Goal: Information Seeking & Learning: Learn about a topic

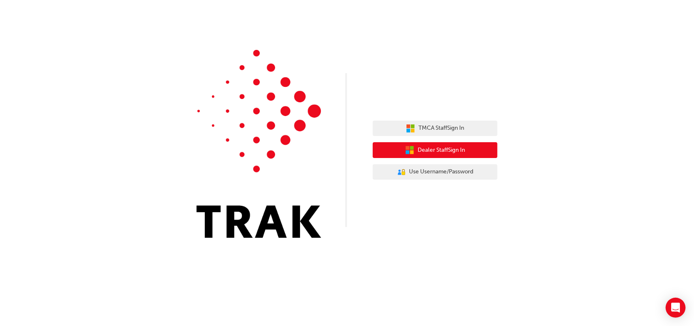
click at [425, 152] on span "Dealer Staff Sign In" at bounding box center [440, 150] width 47 height 10
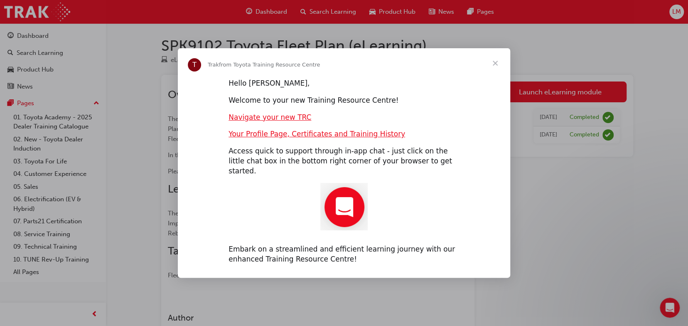
click at [493, 69] on span "Close" at bounding box center [495, 63] width 30 height 30
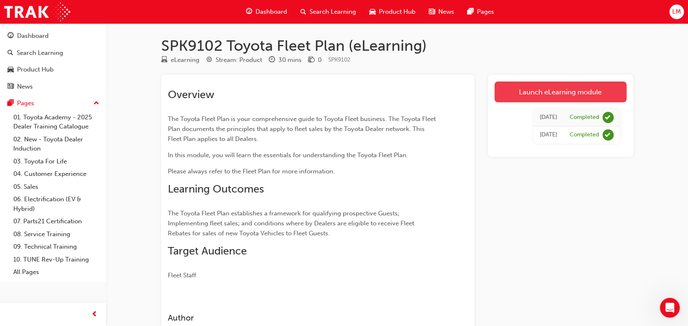
click at [556, 95] on link "Launch eLearning module" at bounding box center [560, 91] width 132 height 21
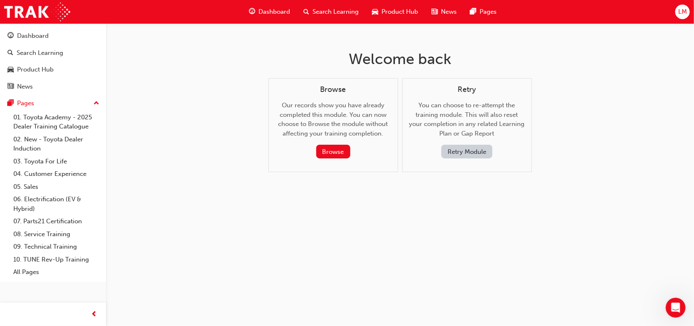
click at [460, 152] on button "Retry Module" at bounding box center [466, 152] width 51 height 14
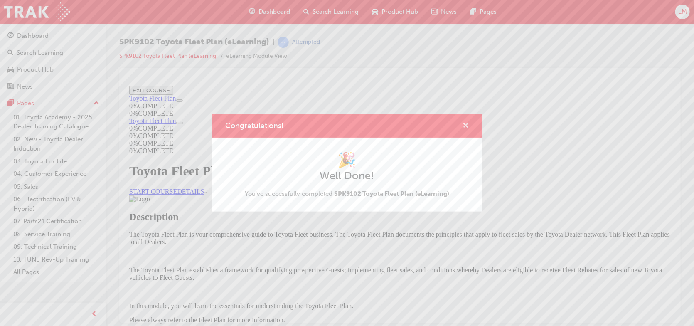
click at [466, 126] on span "cross-icon" at bounding box center [465, 126] width 6 height 7
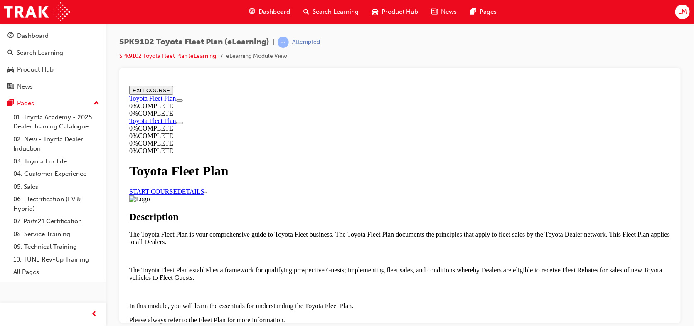
scroll to position [351, 0]
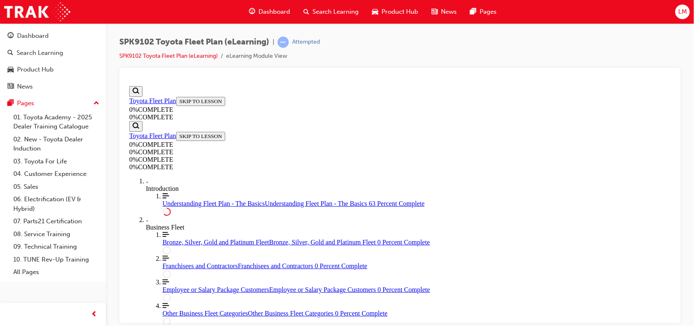
scroll to position [1357, 0]
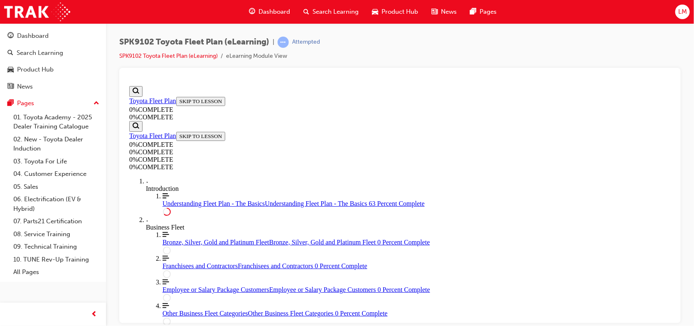
scroll to position [1411, 0]
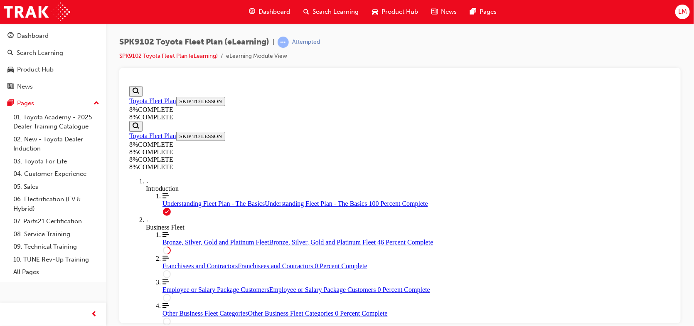
drag, startPoint x: 499, startPoint y: 245, endPoint x: 457, endPoint y: 196, distance: 64.8
drag, startPoint x: 337, startPoint y: 203, endPoint x: 338, endPoint y: 256, distance: 52.7
drag, startPoint x: 476, startPoint y: 103, endPoint x: 471, endPoint y: 108, distance: 7.4
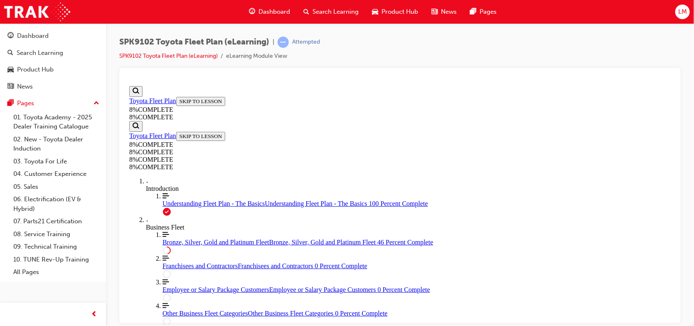
drag, startPoint x: 490, startPoint y: 206, endPoint x: 454, endPoint y: 174, distance: 48.2
drag, startPoint x: 382, startPoint y: 151, endPoint x: 406, endPoint y: 202, distance: 56.1
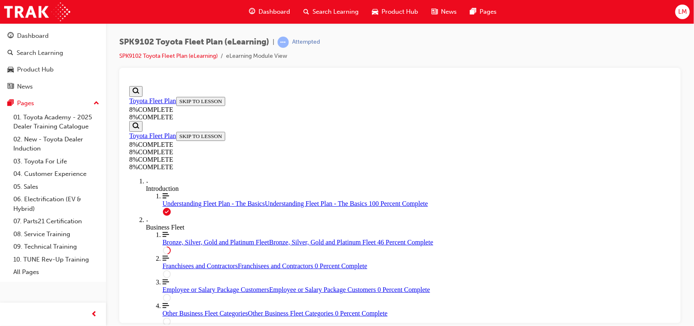
drag, startPoint x: 376, startPoint y: 154, endPoint x: 395, endPoint y: 251, distance: 99.5
drag, startPoint x: 379, startPoint y: 158, endPoint x: 407, endPoint y: 110, distance: 55.4
drag, startPoint x: 359, startPoint y: 154, endPoint x: 381, endPoint y: 154, distance: 22.0
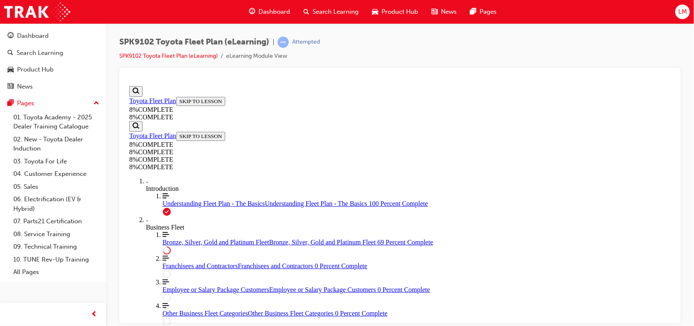
scroll to position [2022, 0]
drag, startPoint x: 373, startPoint y: 293, endPoint x: 401, endPoint y: 293, distance: 28.2
drag, startPoint x: 409, startPoint y: 252, endPoint x: 436, endPoint y: 252, distance: 27.4
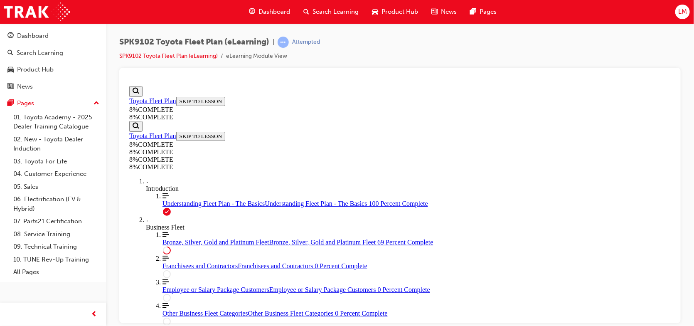
drag, startPoint x: 390, startPoint y: 174, endPoint x: 412, endPoint y: 219, distance: 50.0
drag, startPoint x: 377, startPoint y: 173, endPoint x: 422, endPoint y: 171, distance: 45.7
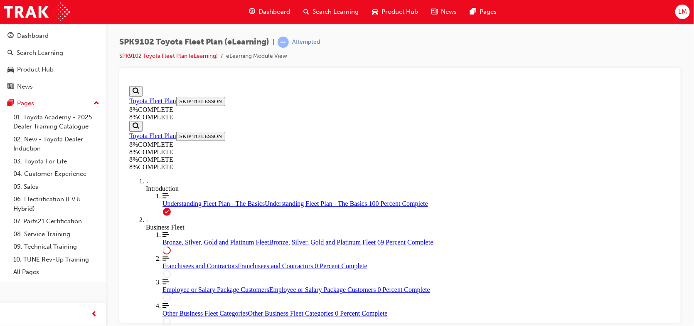
scroll to position [2022, 0]
drag, startPoint x: 371, startPoint y: 168, endPoint x: 367, endPoint y: 200, distance: 32.2
drag, startPoint x: 351, startPoint y: 169, endPoint x: 351, endPoint y: 191, distance: 21.6
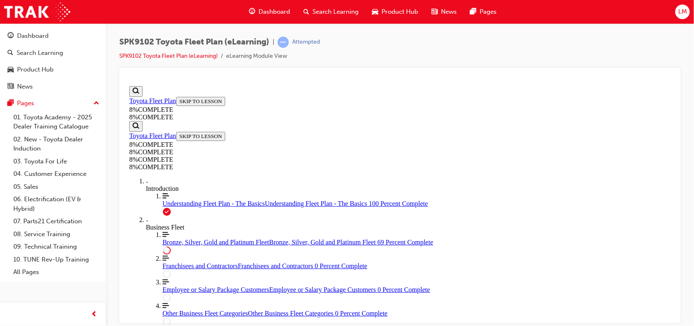
scroll to position [2229, 0]
drag, startPoint x: 390, startPoint y: 246, endPoint x: 412, endPoint y: 207, distance: 45.0
drag, startPoint x: 377, startPoint y: 283, endPoint x: 404, endPoint y: 284, distance: 27.8
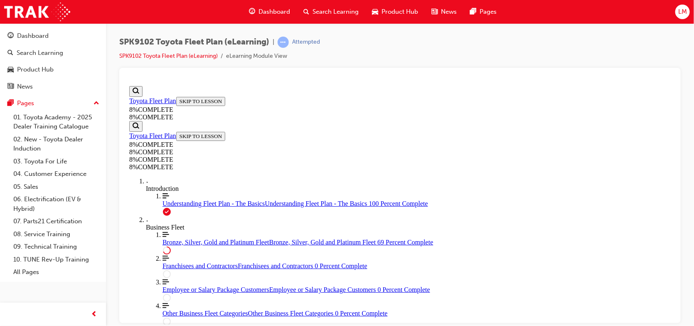
drag, startPoint x: 394, startPoint y: 245, endPoint x: 415, endPoint y: 160, distance: 88.1
drag, startPoint x: 373, startPoint y: 240, endPoint x: 409, endPoint y: 241, distance: 35.3
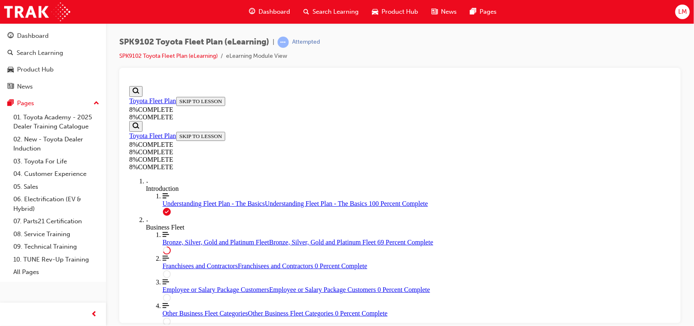
drag, startPoint x: 378, startPoint y: 212, endPoint x: 397, endPoint y: 297, distance: 86.4
drag, startPoint x: 377, startPoint y: 213, endPoint x: 398, endPoint y: 256, distance: 47.5
drag, startPoint x: 384, startPoint y: 218, endPoint x: 407, endPoint y: 218, distance: 22.8
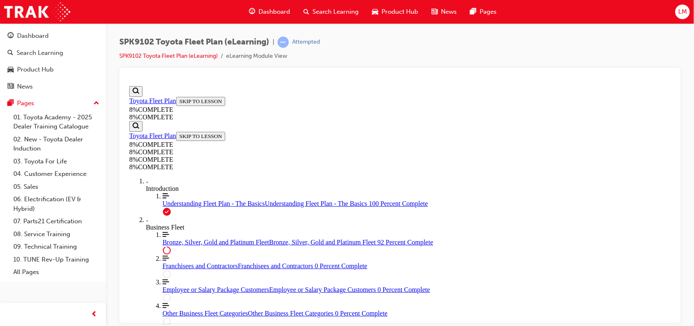
scroll to position [2826, 0]
drag, startPoint x: 397, startPoint y: 207, endPoint x: 421, endPoint y: 289, distance: 85.1
drag, startPoint x: 399, startPoint y: 249, endPoint x: 423, endPoint y: 248, distance: 24.1
drag, startPoint x: 405, startPoint y: 205, endPoint x: 433, endPoint y: 205, distance: 27.8
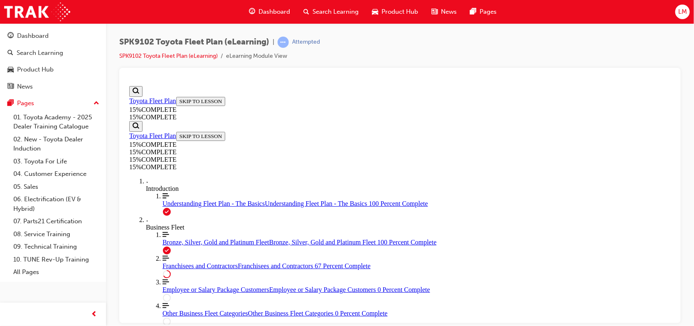
scroll to position [366, 0]
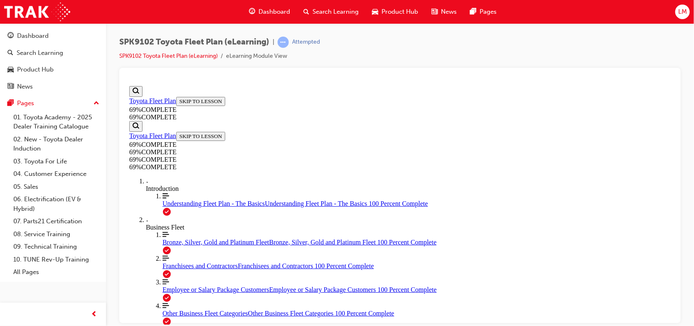
scroll to position [402, 0]
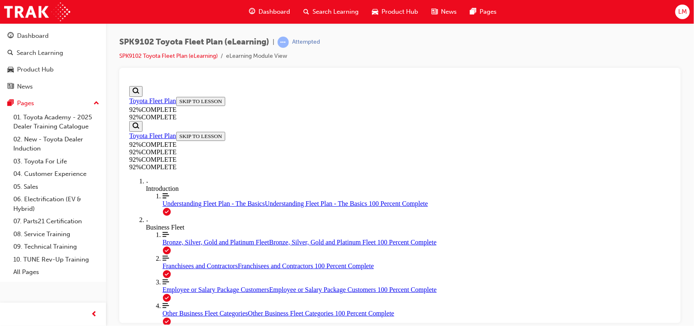
drag, startPoint x: 393, startPoint y: 187, endPoint x: 423, endPoint y: 187, distance: 30.3
drag, startPoint x: 380, startPoint y: 227, endPoint x: 404, endPoint y: 227, distance: 23.7
drag, startPoint x: 394, startPoint y: 262, endPoint x: 423, endPoint y: 266, distance: 28.8
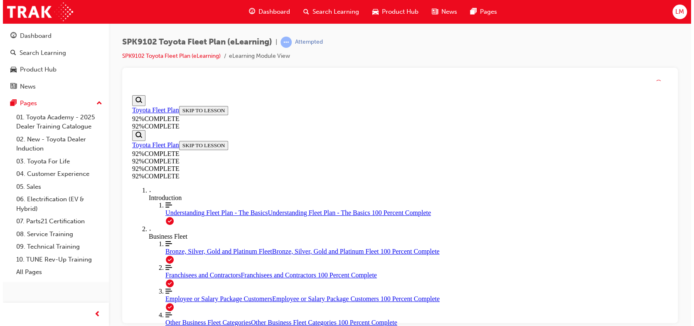
scroll to position [227, 0]
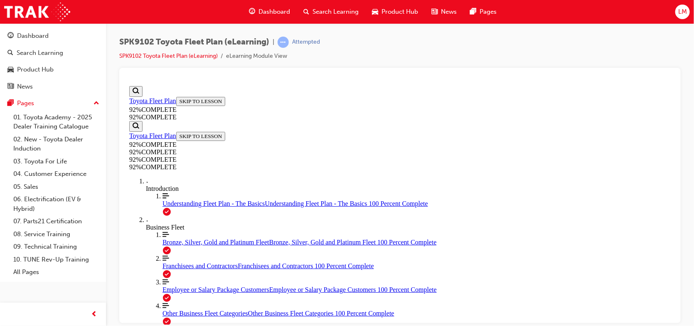
scroll to position [434, 0]
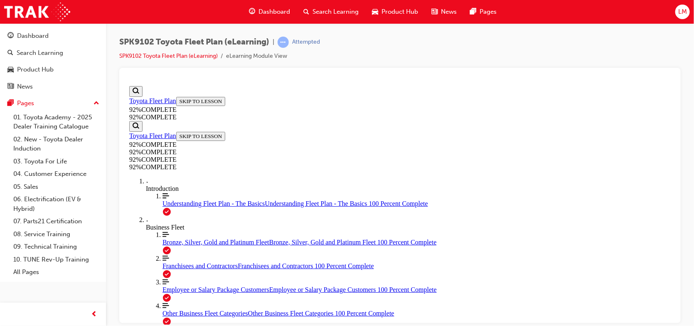
scroll to position [178, 0]
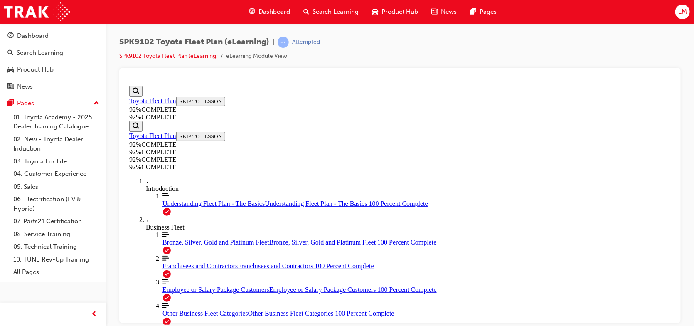
scroll to position [197, 0]
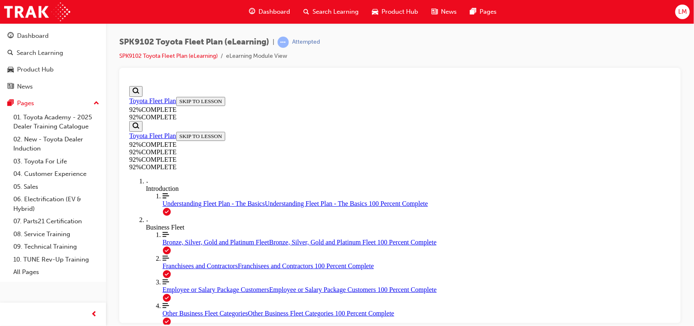
scroll to position [230, 0]
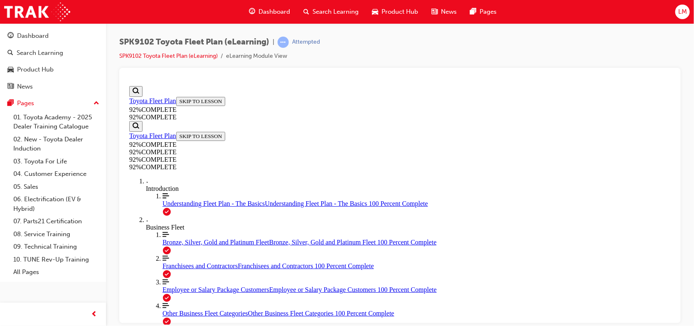
scroll to position [130, 0]
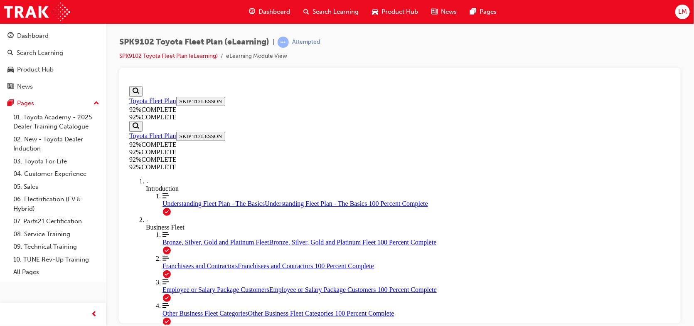
scroll to position [94, 0]
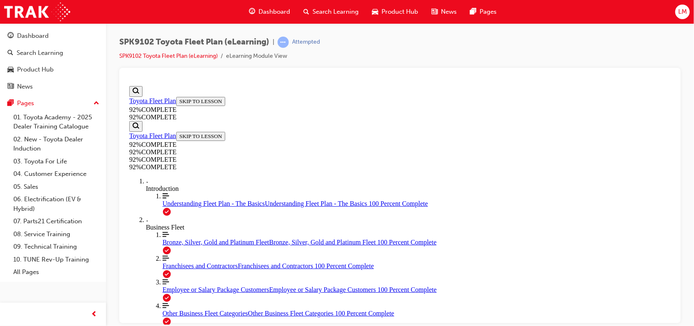
scroll to position [187, 0]
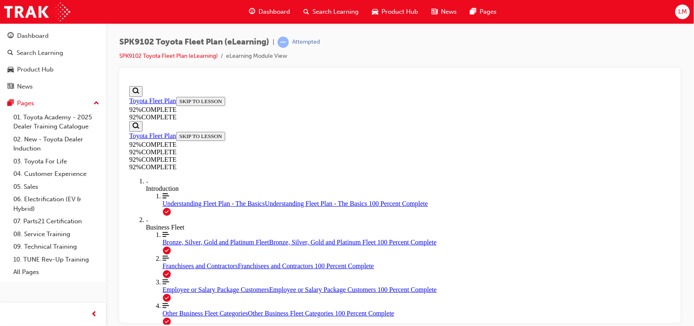
scroll to position [155, 0]
drag, startPoint x: 440, startPoint y: 286, endPoint x: 440, endPoint y: 279, distance: 6.2
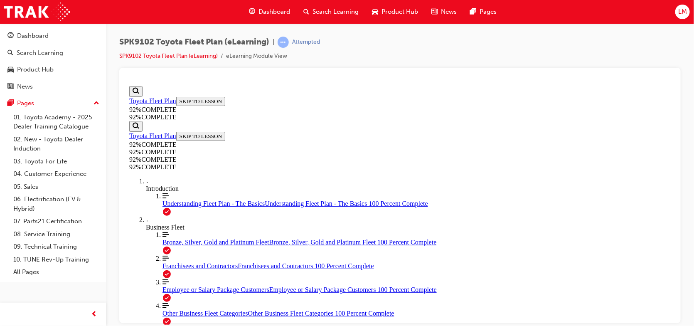
drag, startPoint x: 448, startPoint y: 292, endPoint x: 447, endPoint y: 287, distance: 5.1
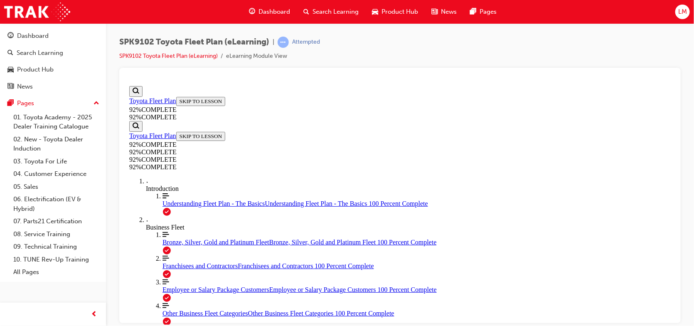
drag, startPoint x: 498, startPoint y: 180, endPoint x: 395, endPoint y: 190, distance: 102.6
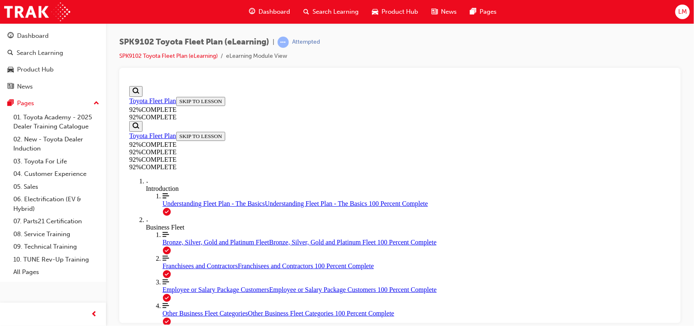
drag, startPoint x: 395, startPoint y: 183, endPoint x: 534, endPoint y: 180, distance: 138.7
drag, startPoint x: 393, startPoint y: 224, endPoint x: 503, endPoint y: 226, distance: 110.1
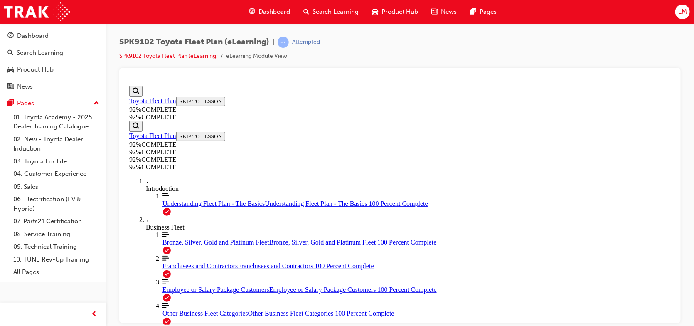
drag, startPoint x: 384, startPoint y: 261, endPoint x: 479, endPoint y: 261, distance: 94.7
drag, startPoint x: 462, startPoint y: 305, endPoint x: 431, endPoint y: 301, distance: 30.5
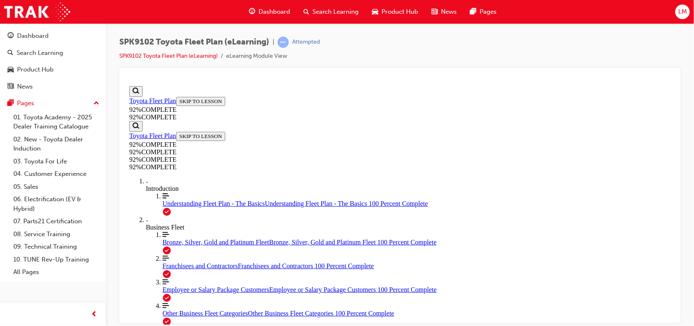
scroll to position [227, 0]
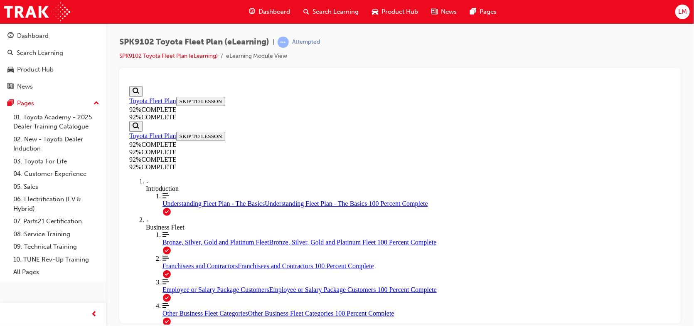
scroll to position [244, 0]
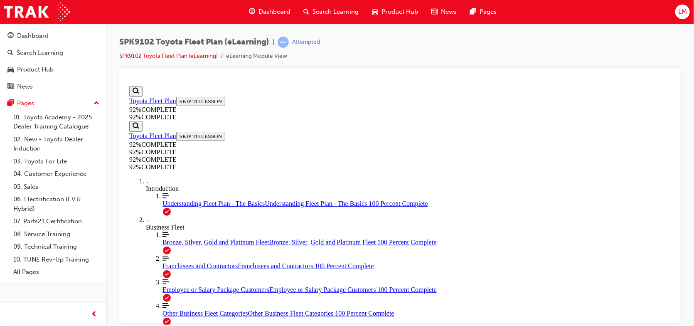
scroll to position [206, 0]
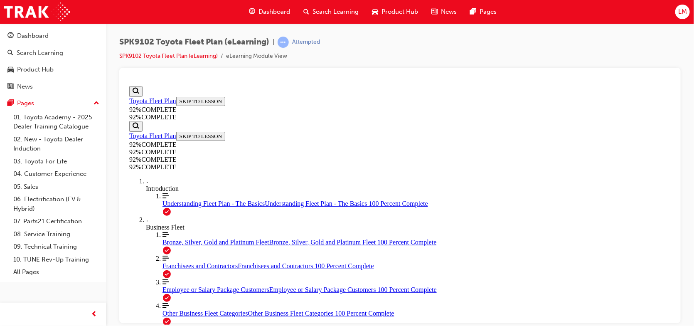
scroll to position [178, 0]
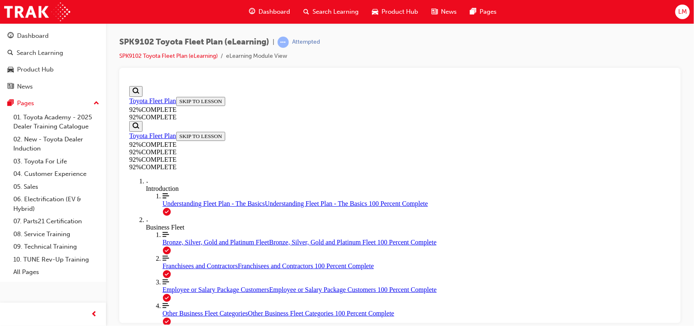
scroll to position [229, 0]
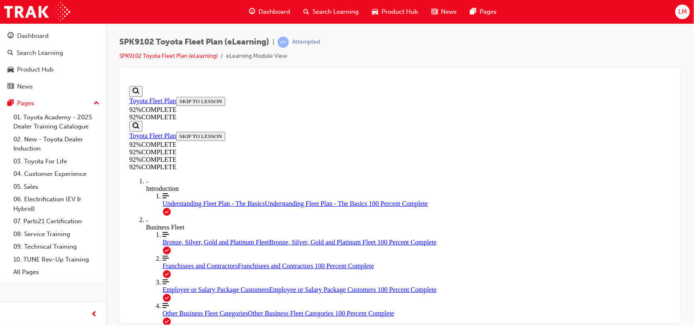
scroll to position [244, 0]
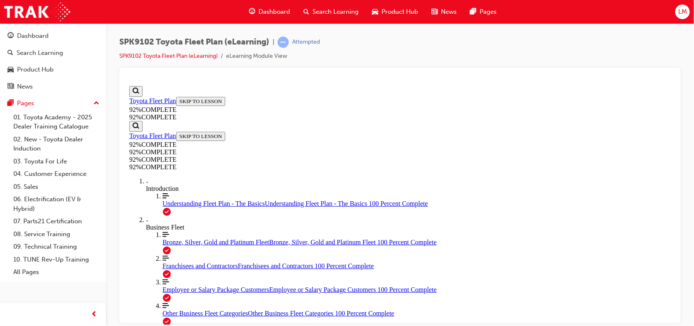
scroll to position [198, 0]
drag, startPoint x: 409, startPoint y: 259, endPoint x: 415, endPoint y: 274, distance: 16.2
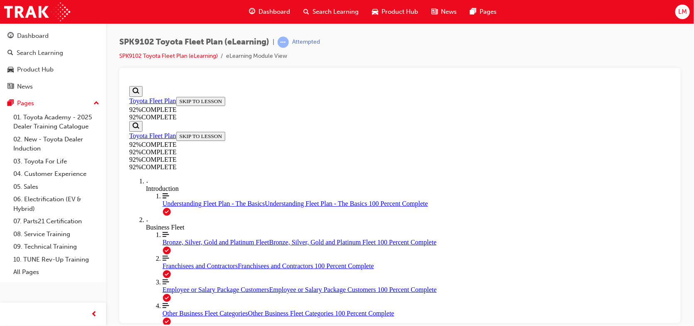
scroll to position [141, 0]
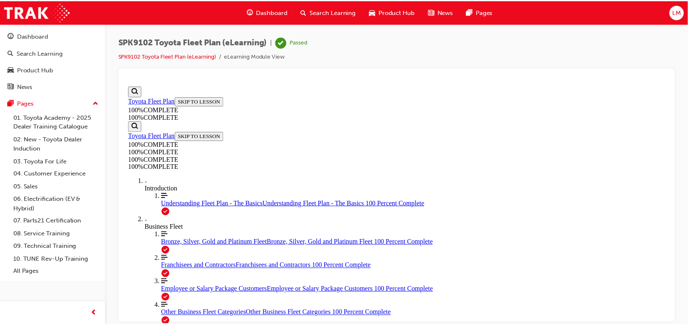
scroll to position [155, 0]
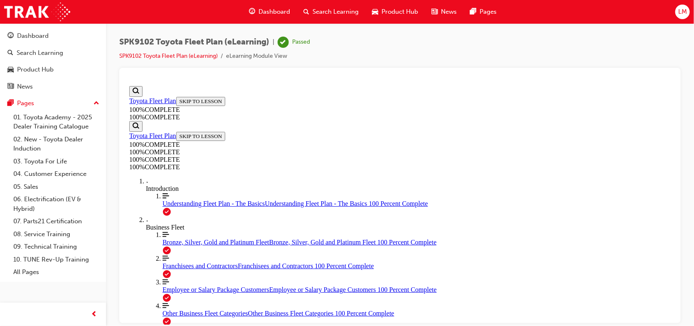
click at [682, 14] on span "LM" at bounding box center [682, 12] width 9 height 10
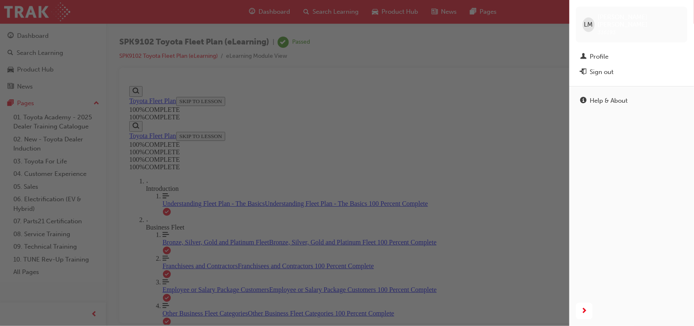
click at [290, 65] on div "button" at bounding box center [284, 163] width 569 height 326
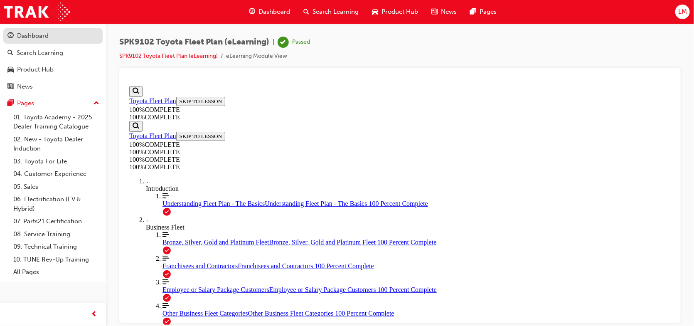
click at [30, 35] on div "Dashboard" at bounding box center [33, 36] width 32 height 10
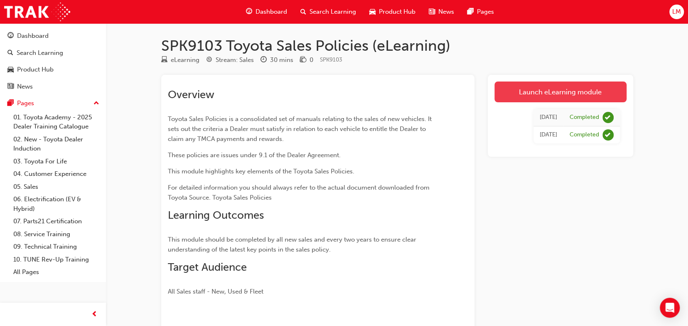
click at [534, 93] on link "Launch eLearning module" at bounding box center [560, 91] width 132 height 21
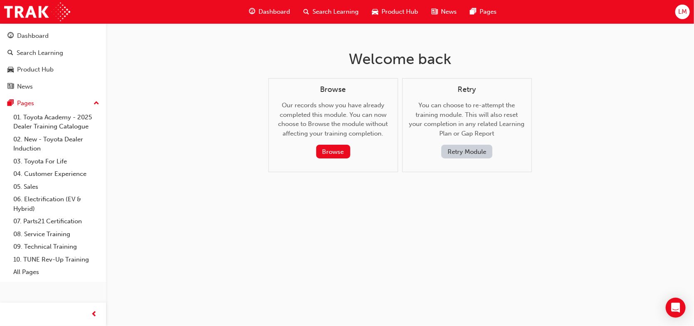
click at [467, 149] on button "Retry Module" at bounding box center [466, 152] width 51 height 14
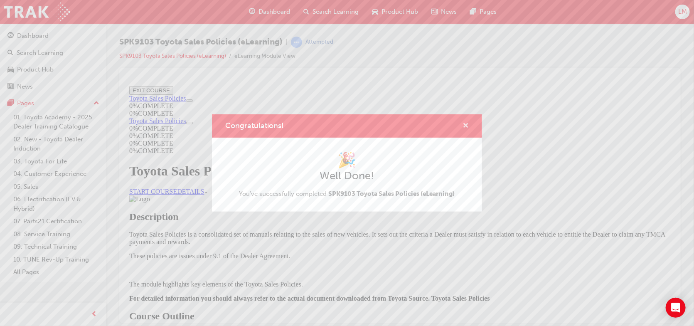
click at [465, 124] on span "cross-icon" at bounding box center [465, 126] width 6 height 7
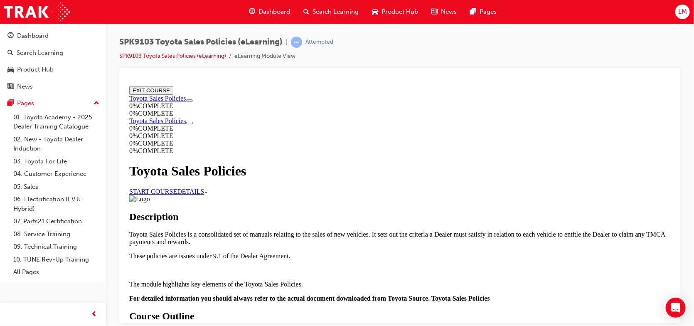
scroll to position [249, 0]
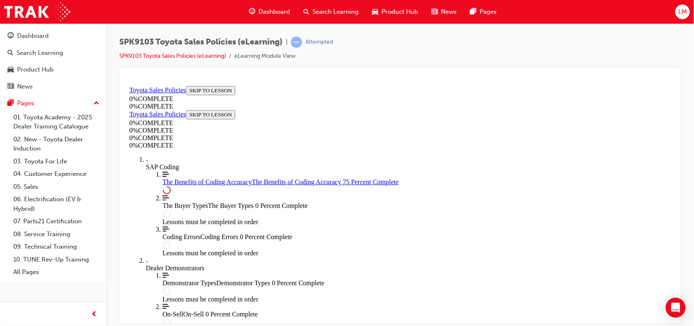
scroll to position [468, 0]
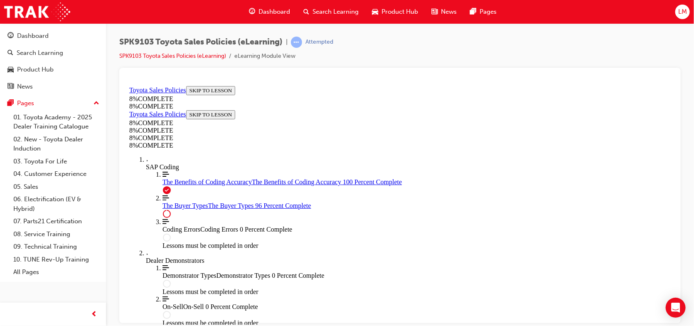
scroll to position [3454, 0]
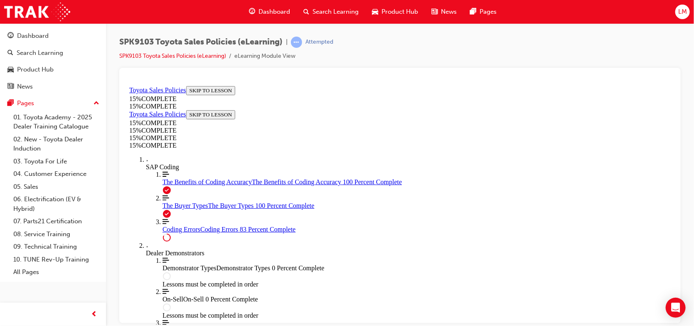
scroll to position [734, 0]
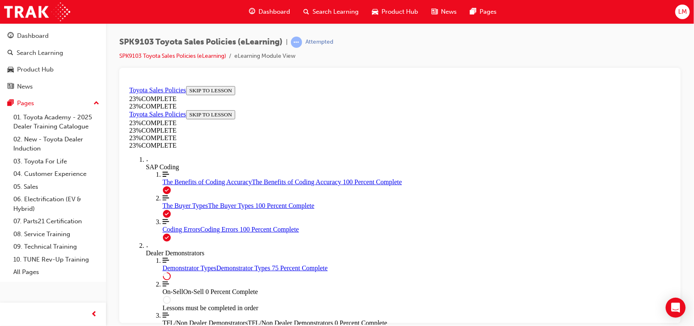
scroll to position [360, 0]
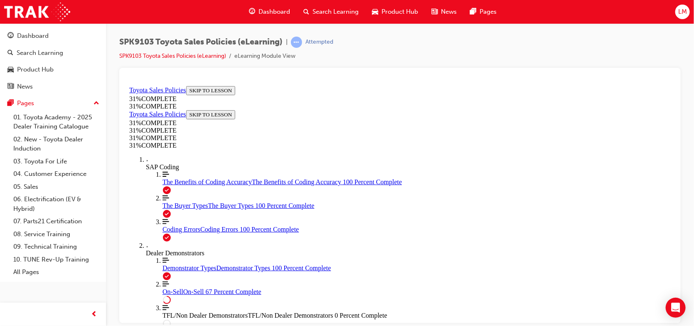
scroll to position [518, 0]
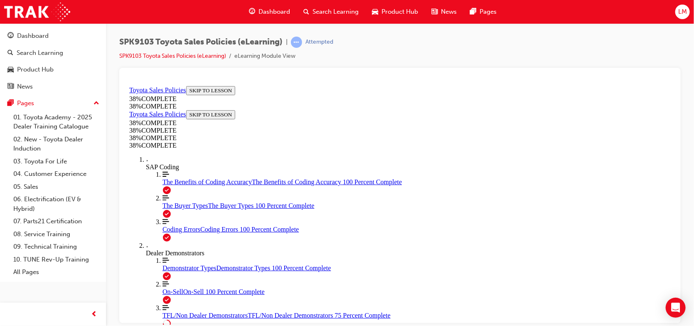
scroll to position [384, 0]
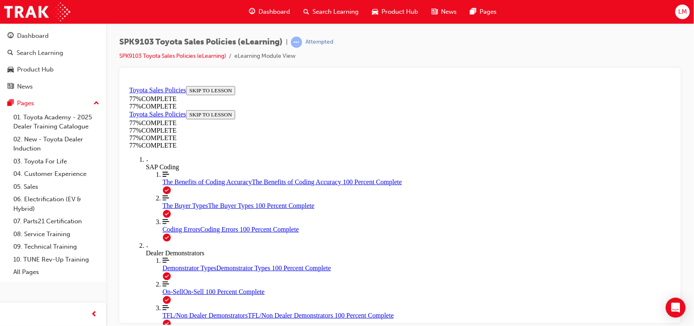
scroll to position [540, 0]
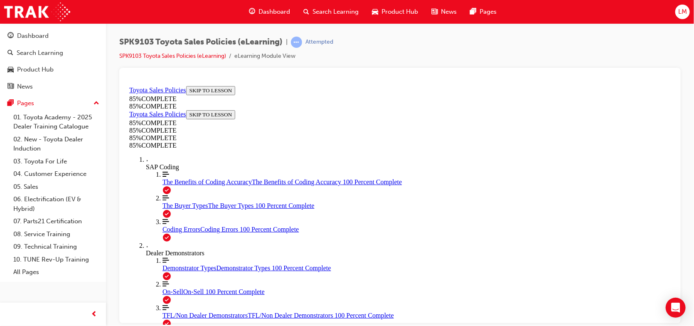
scroll to position [663, 0]
drag, startPoint x: 454, startPoint y: 128, endPoint x: 533, endPoint y: 240, distance: 136.9
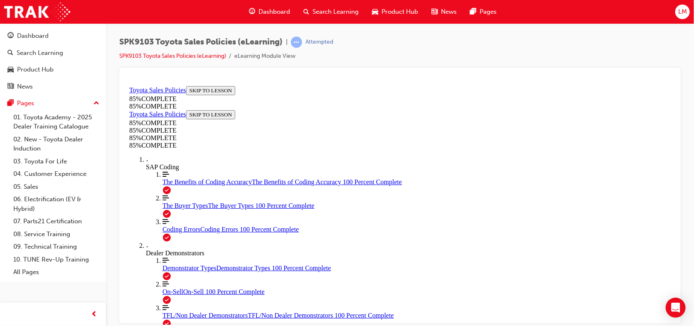
drag, startPoint x: 455, startPoint y: 153, endPoint x: 359, endPoint y: 267, distance: 149.1
drag, startPoint x: 461, startPoint y: 155, endPoint x: 368, endPoint y: 265, distance: 144.0
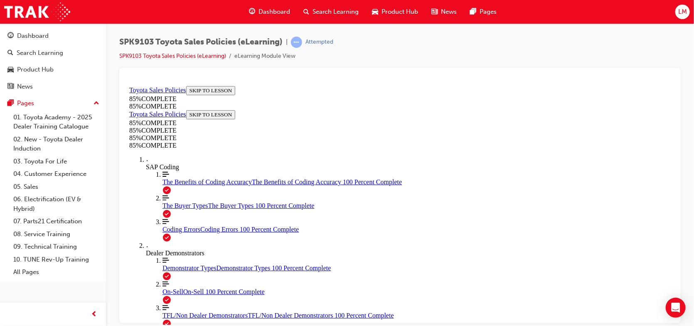
drag, startPoint x: 461, startPoint y: 157, endPoint x: 365, endPoint y: 264, distance: 144.1
drag, startPoint x: 468, startPoint y: 156, endPoint x: 364, endPoint y: 269, distance: 152.8
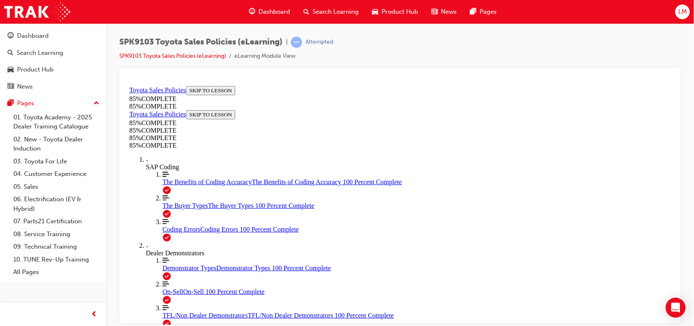
scroll to position [1599, 0]
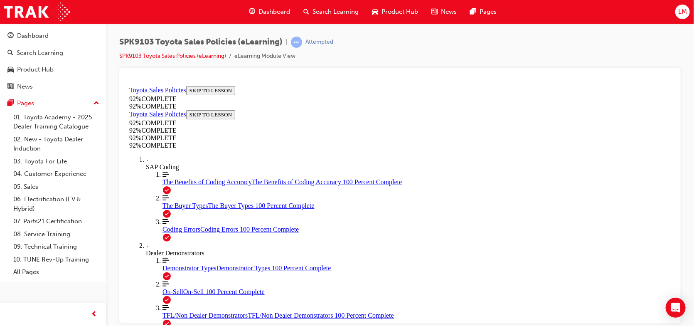
scroll to position [149, 0]
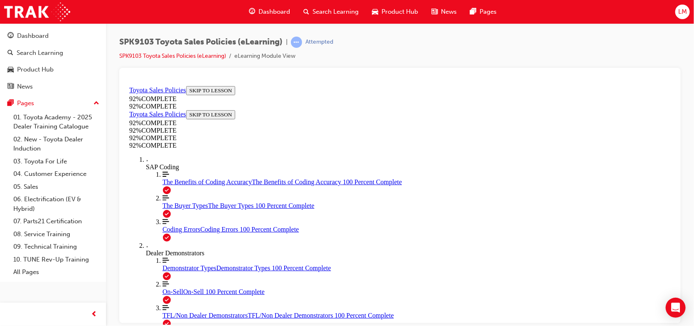
scroll to position [221, 0]
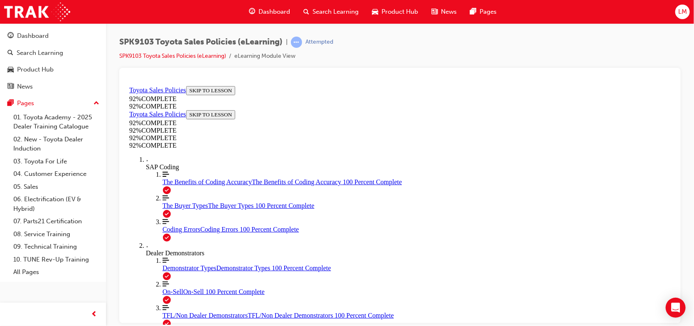
scroll to position [113, 0]
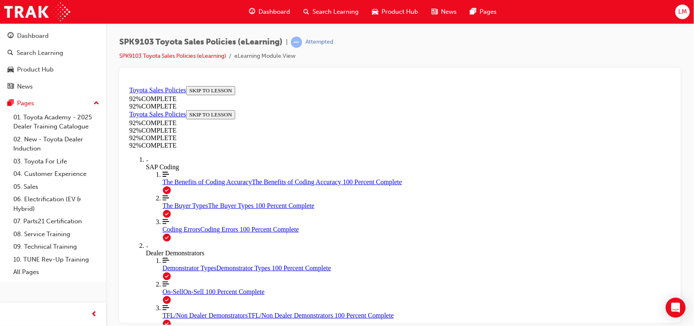
scroll to position [252, 0]
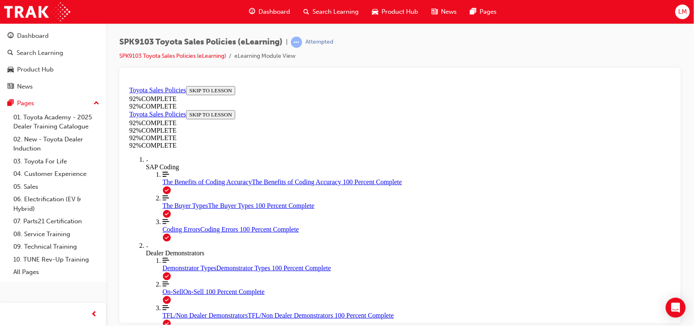
scroll to position [178, 0]
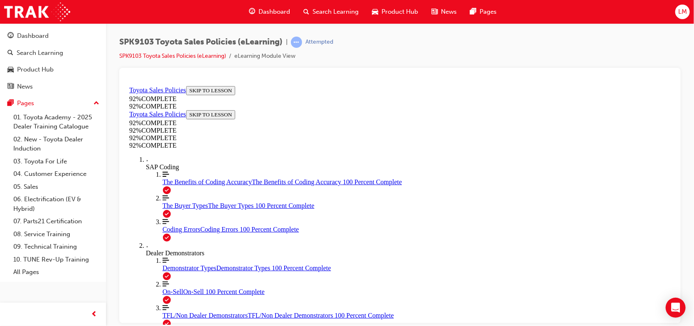
scroll to position [178, 0]
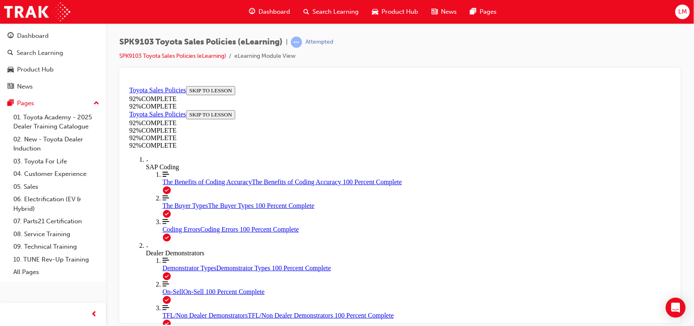
scroll to position [113, 0]
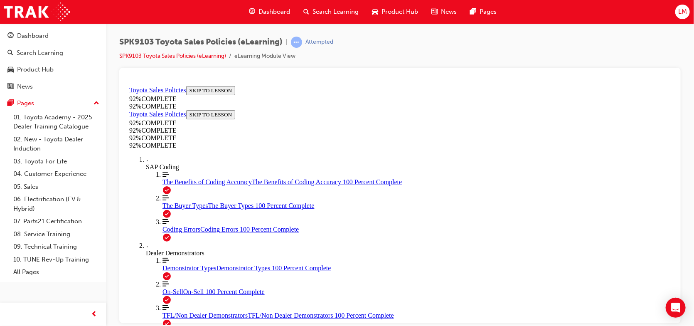
scroll to position [30, 0]
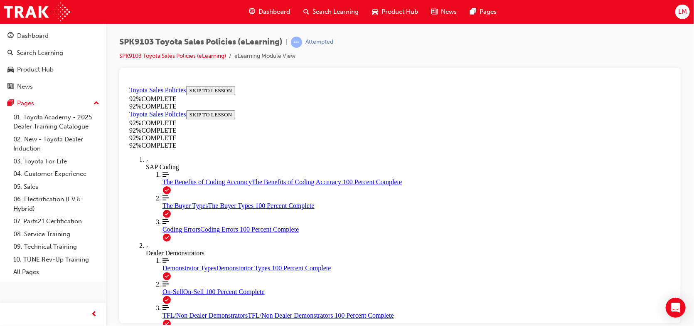
scroll to position [169, 0]
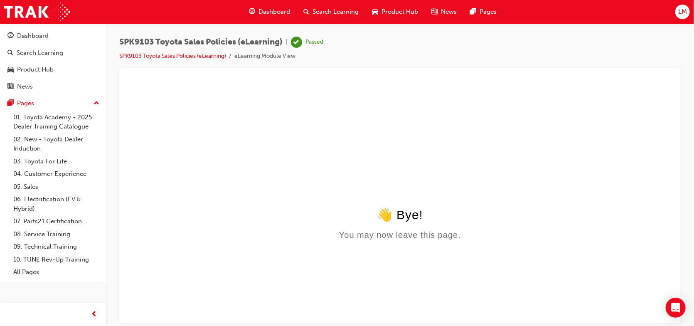
scroll to position [0, 0]
